Goal: Contribute content: Add original content to the website for others to see

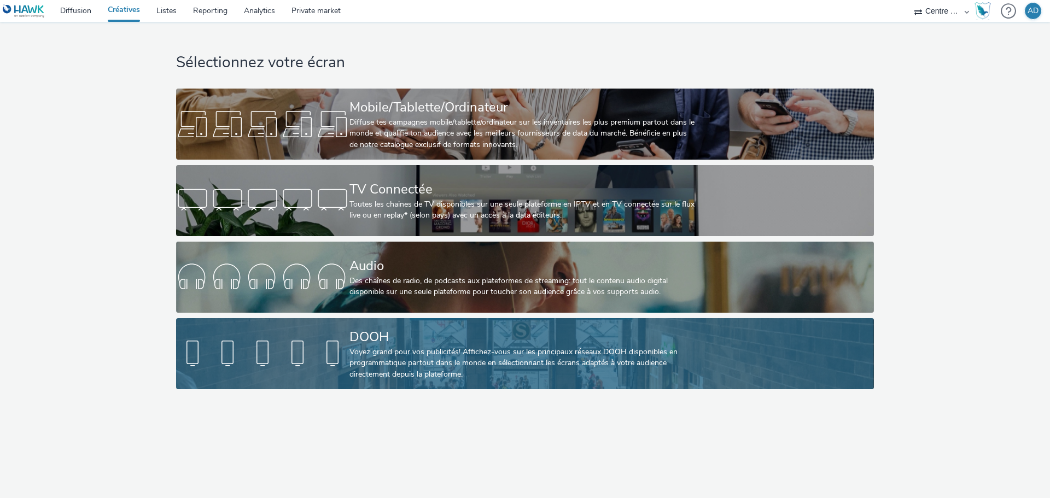
click at [477, 337] on div "DOOH" at bounding box center [523, 337] width 347 height 19
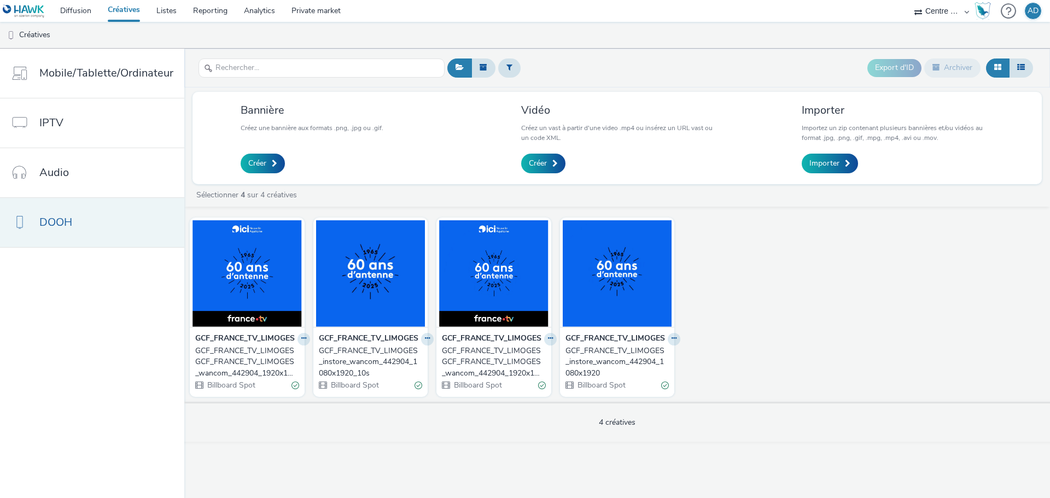
click at [69, 230] on span "DOOH" at bounding box center [55, 222] width 33 height 16
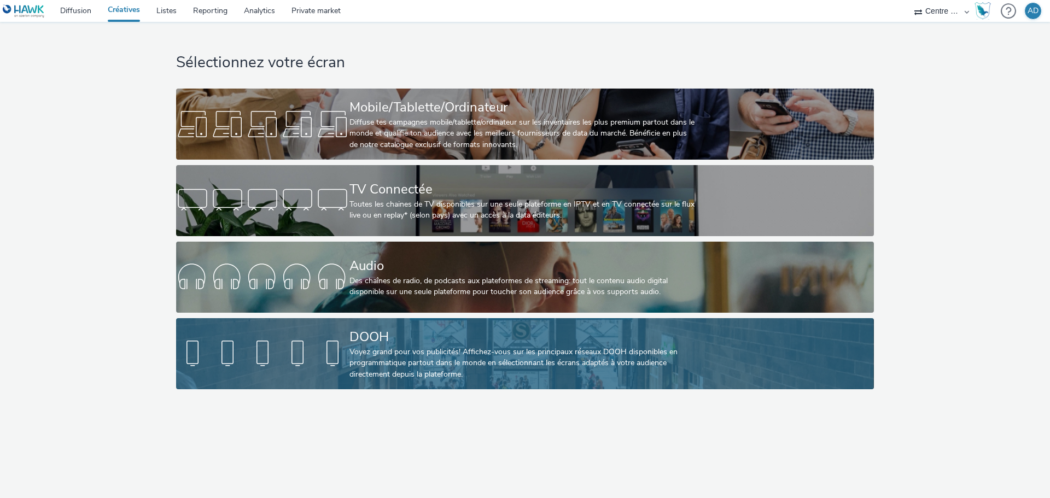
click at [376, 359] on div "Voyez grand pour vos publicités! Affichez-vous sur les principaux réseaux DOOH …" at bounding box center [523, 363] width 347 height 33
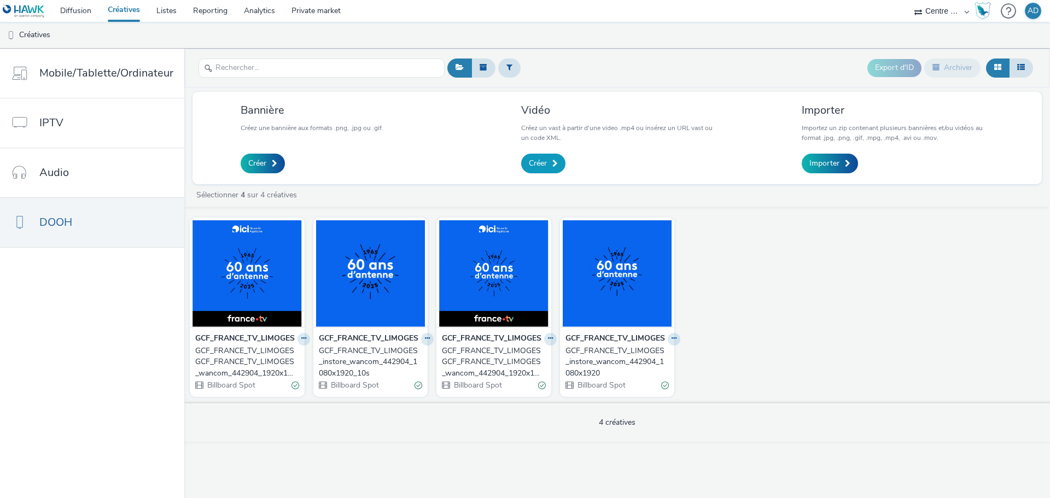
click at [546, 161] on link "Créer" at bounding box center [543, 164] width 44 height 20
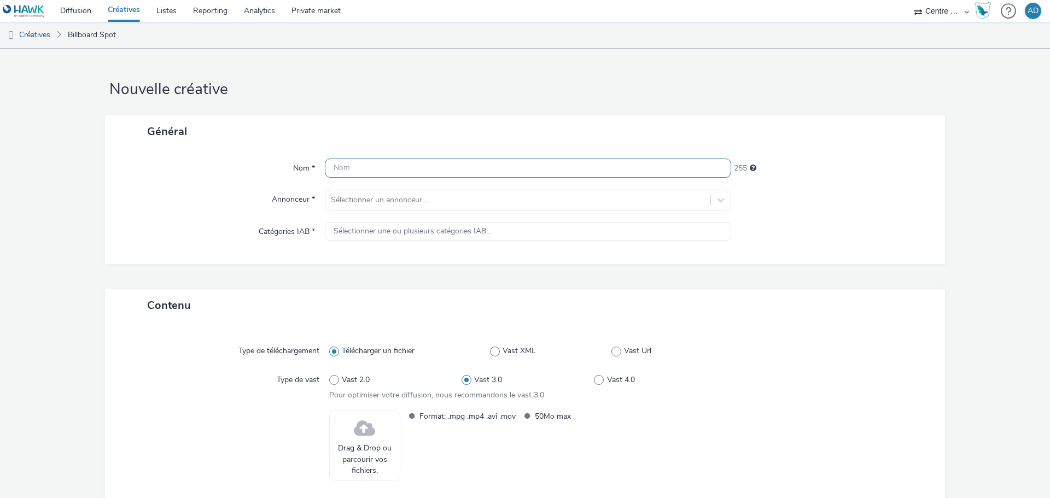
click at [512, 163] on input "text" at bounding box center [528, 168] width 406 height 19
click at [55, 172] on form "Nouvelle créative Général Nom * GCF_2025_09_BPAURA_ 236 Annonceur * Sélectionne…" at bounding box center [525, 307] width 1050 height 517
click at [461, 170] on input "GCF_2025_09_BPAURA_" at bounding box center [528, 168] width 406 height 19
type input "GCF_2025_09_BPAURA_DOOH"
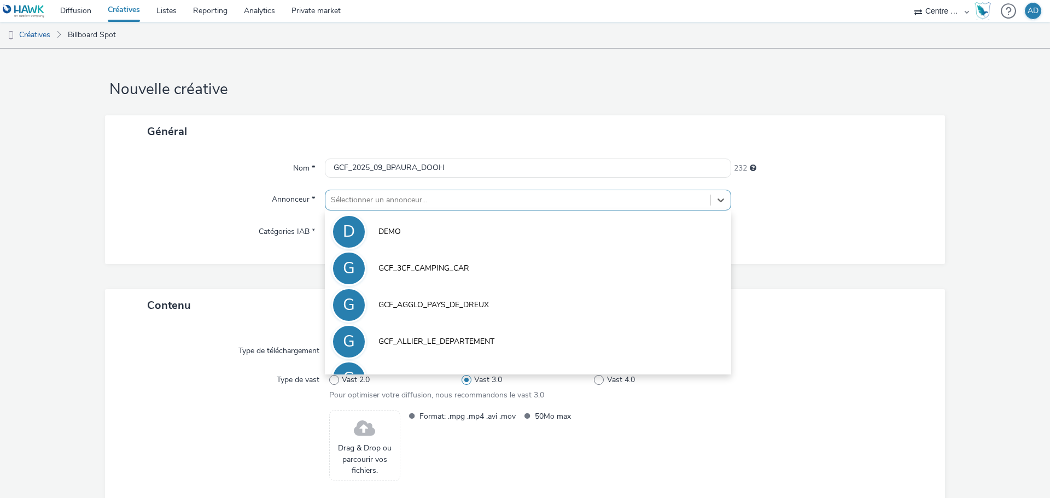
click at [452, 200] on div at bounding box center [518, 200] width 374 height 13
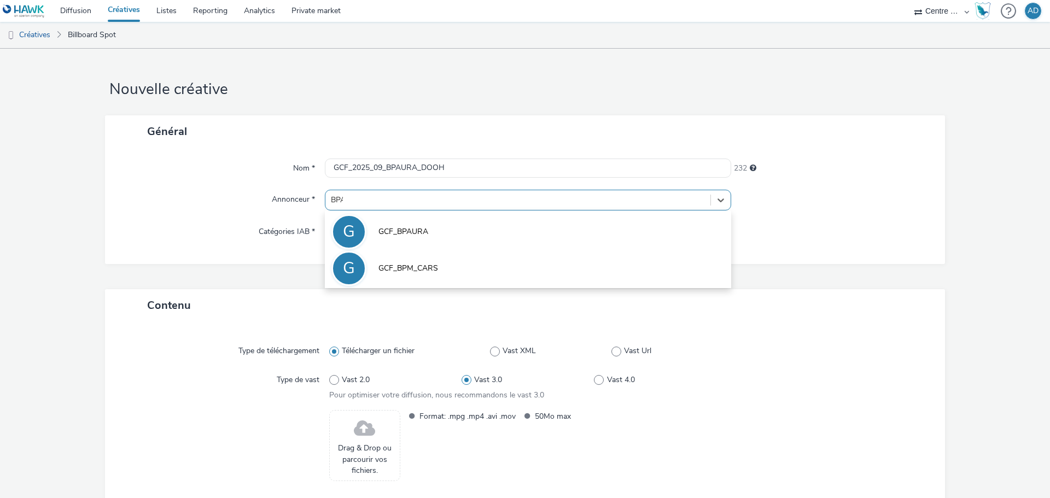
type input "BPAU"
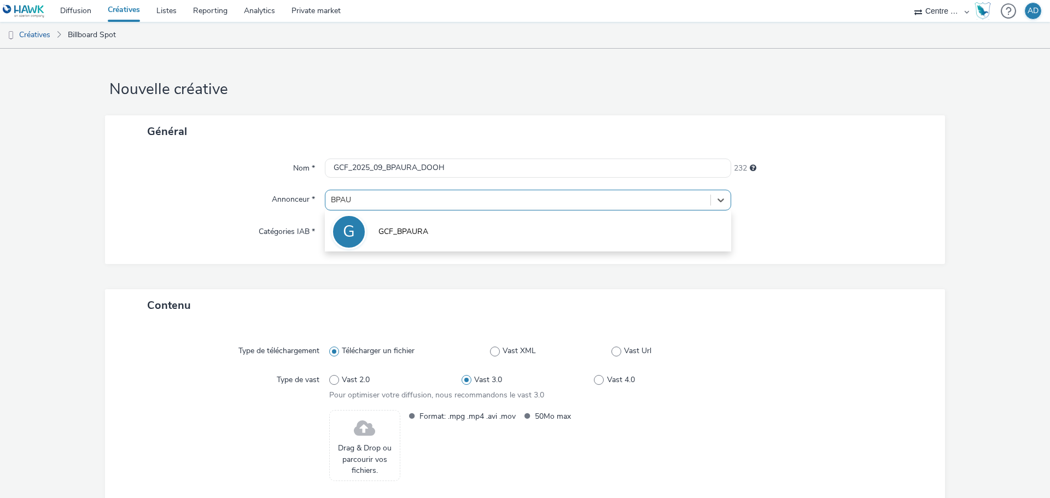
click at [450, 220] on li "G GCF_BPAURA" at bounding box center [528, 231] width 406 height 37
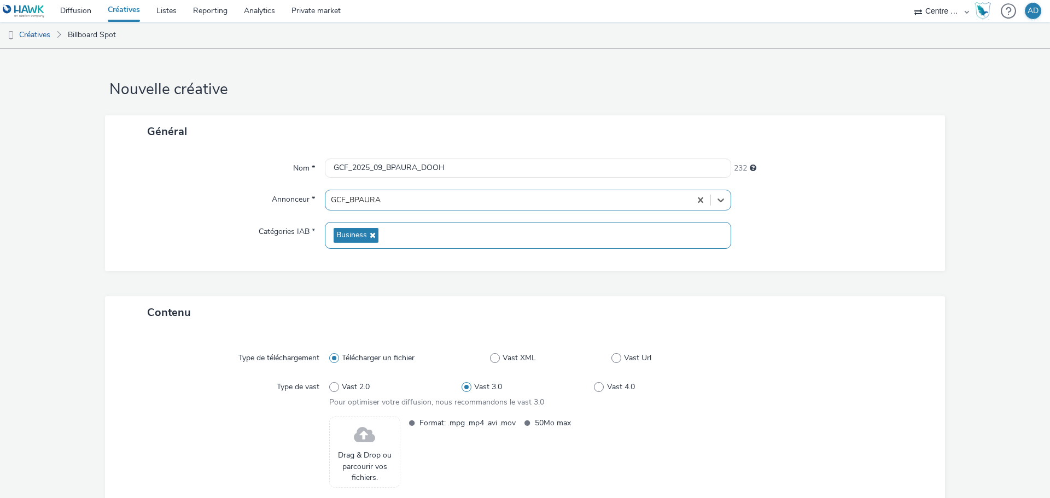
click at [441, 225] on div "Business" at bounding box center [528, 235] width 406 height 27
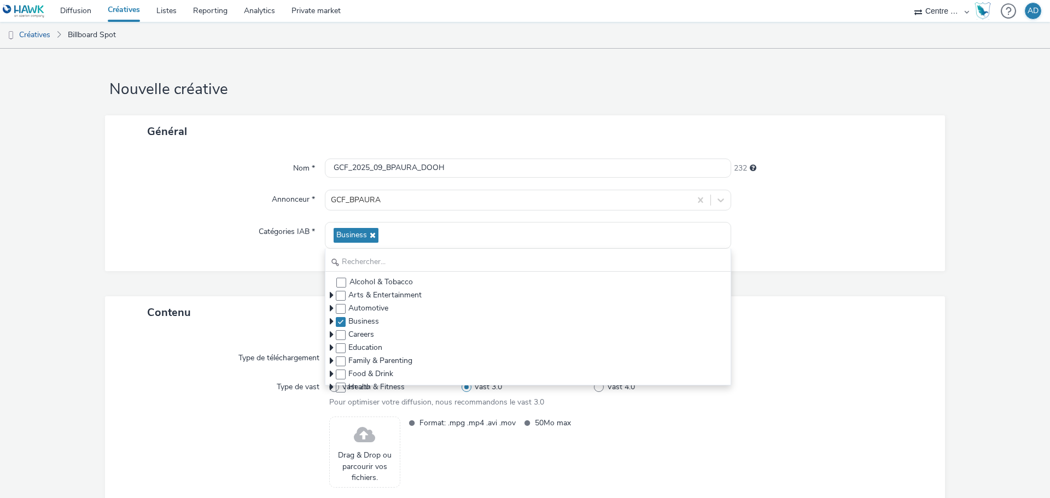
click at [836, 322] on div "Contenu" at bounding box center [525, 312] width 840 height 32
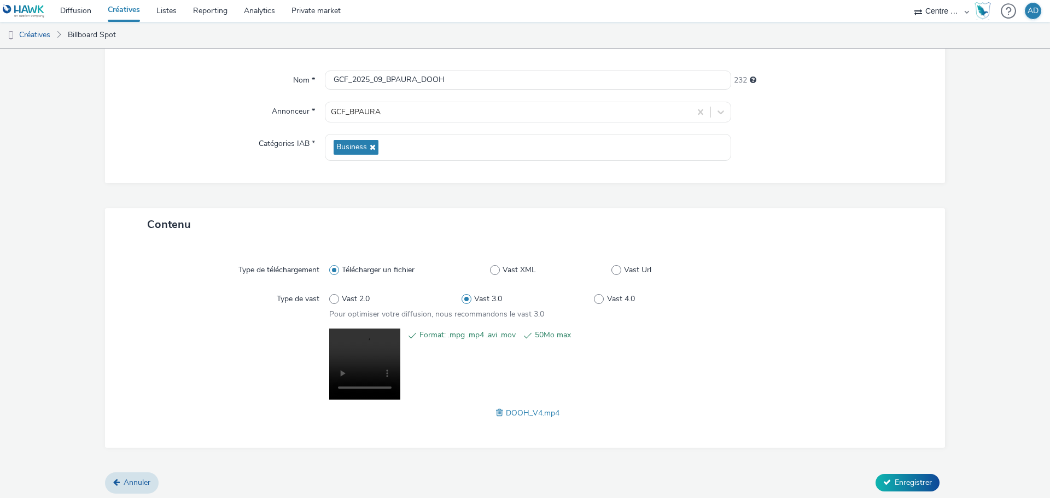
scroll to position [91, 0]
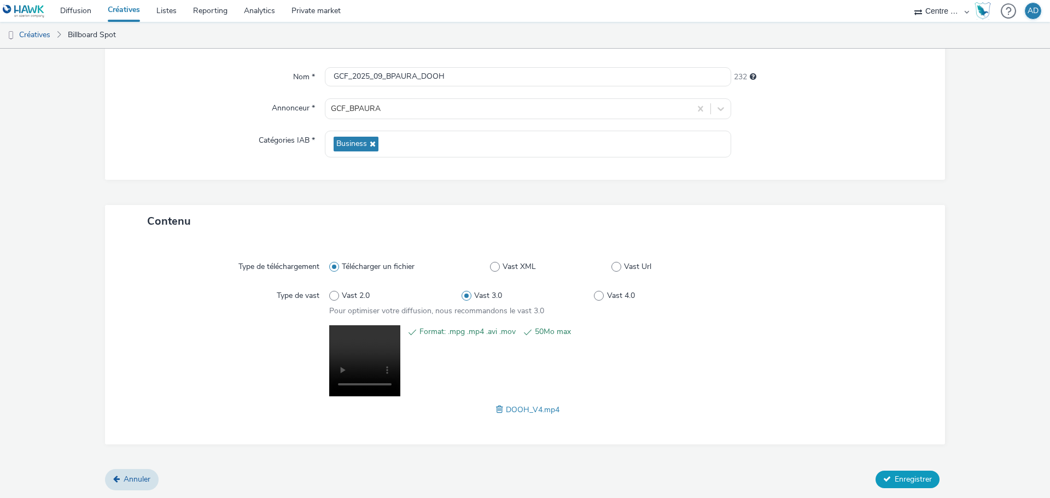
click at [910, 482] on span "Enregistrer" at bounding box center [913, 479] width 37 height 10
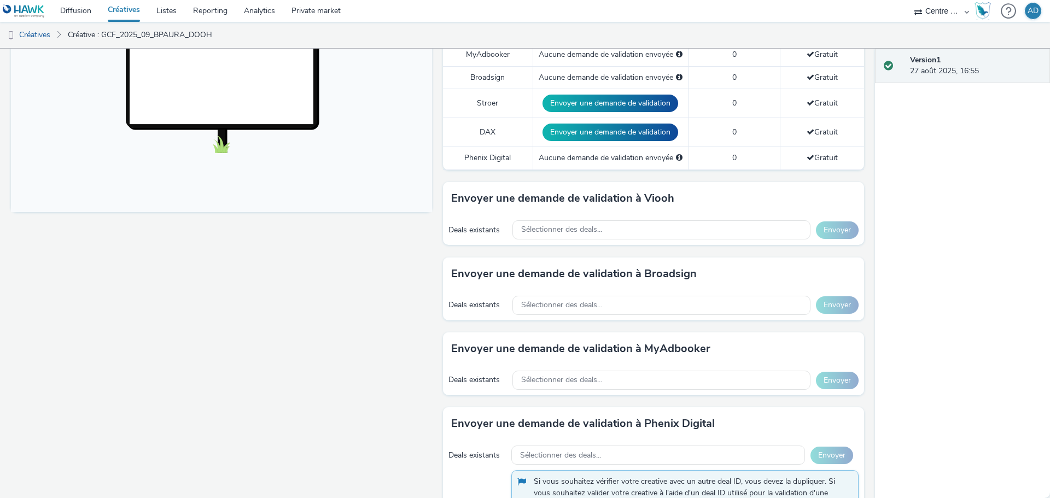
scroll to position [383, 0]
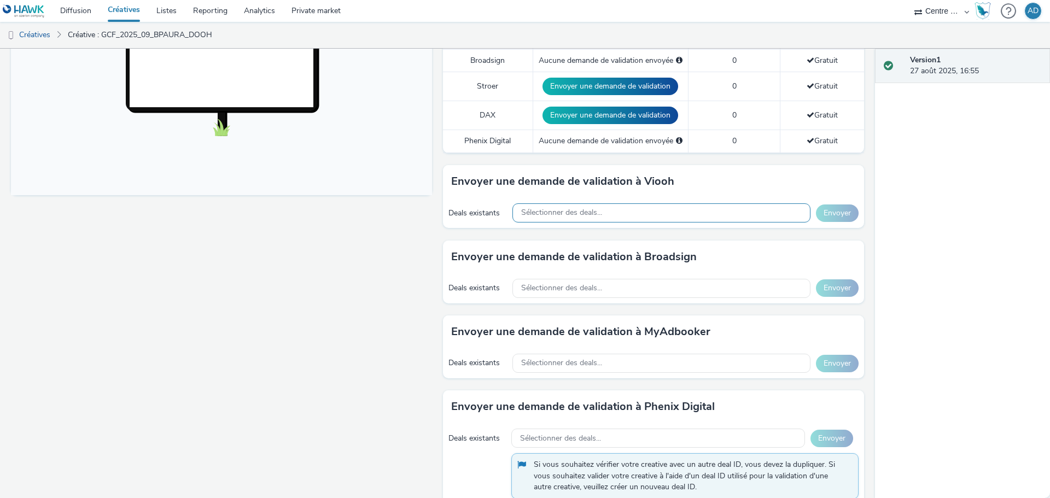
click at [591, 215] on span "Sélectionner des deals..." at bounding box center [561, 212] width 81 height 9
click at [563, 237] on input "text" at bounding box center [661, 235] width 297 height 19
click at [962, 243] on div "Version 1 27 août 2025, 16:55" at bounding box center [962, 274] width 175 height 450
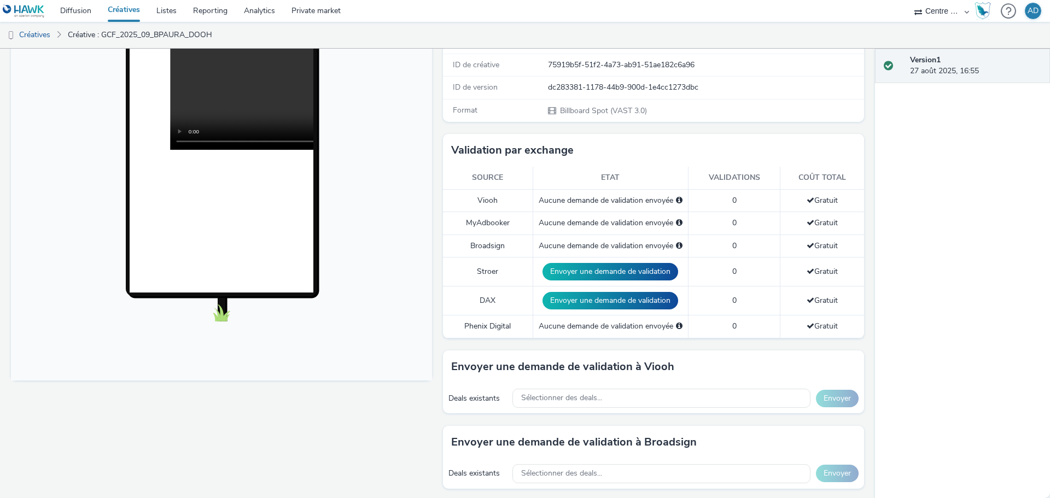
scroll to position [194, 0]
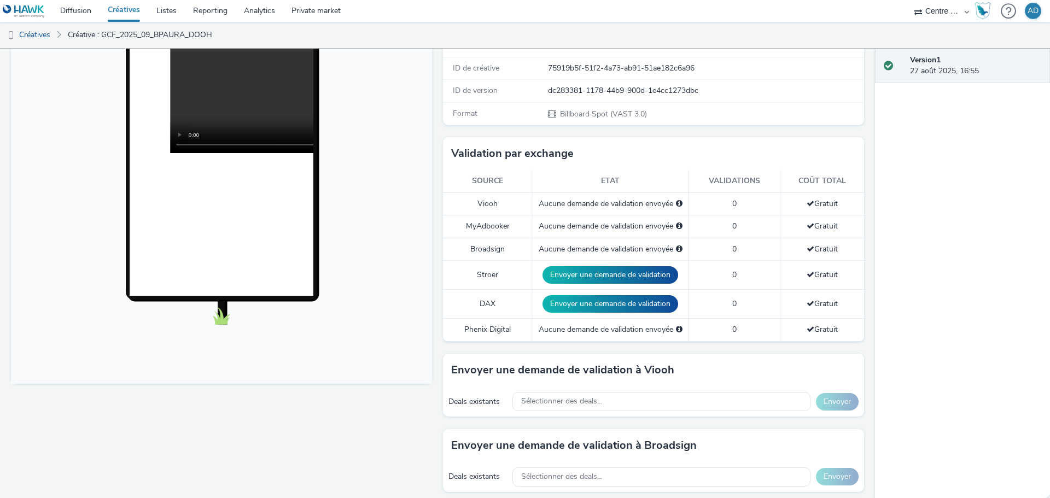
click at [608, 206] on div "Aucune demande de validation envoyée" at bounding box center [611, 204] width 144 height 11
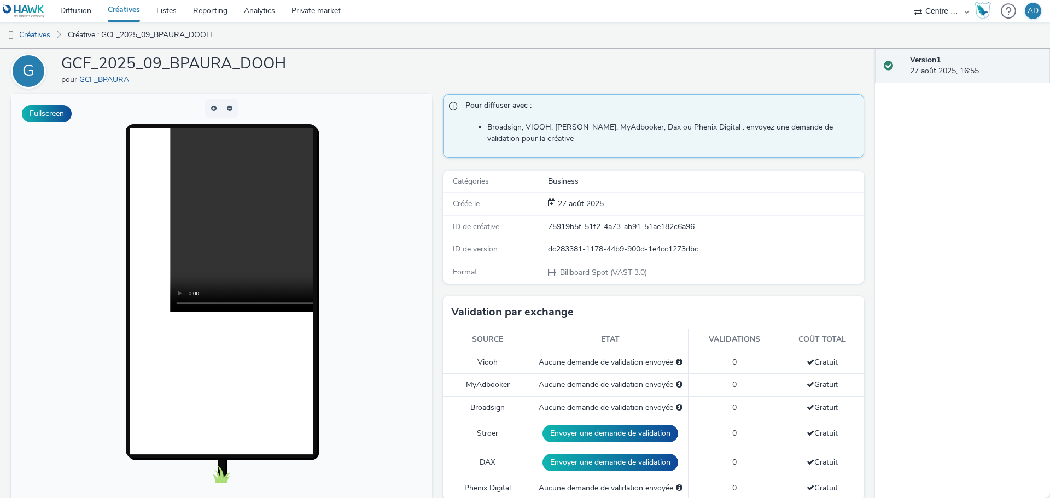
scroll to position [55, 0]
